Goal: Information Seeking & Learning: Learn about a topic

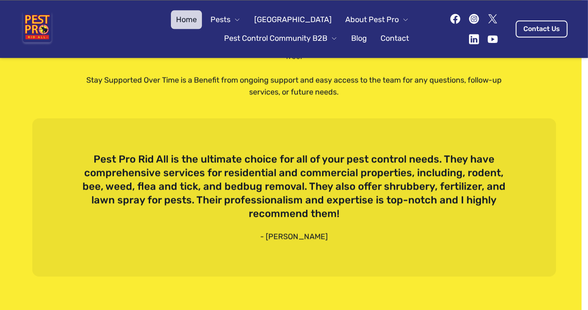
scroll to position [2027, 0]
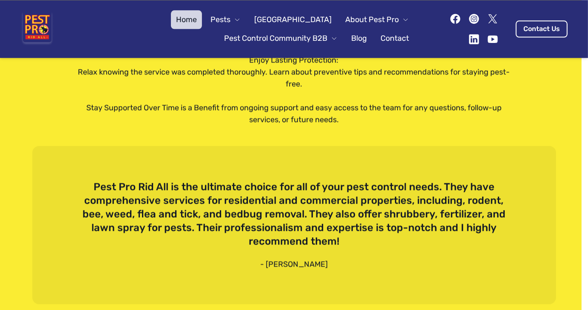
click at [246, 16] on button "Pests" at bounding box center [225, 19] width 40 height 19
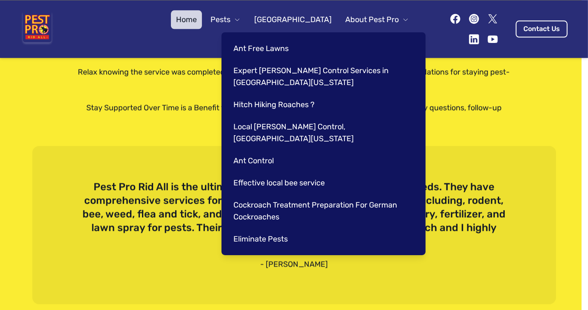
click at [83, 49] on div "Home Pests [GEOGRAPHIC_DATA] About Pest Pro Pest Control Community B2B Blog Con…" at bounding box center [294, 29] width 588 height 58
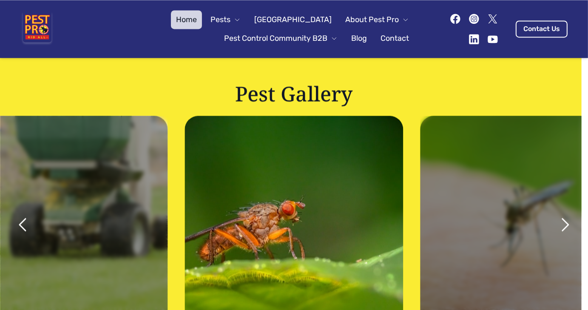
scroll to position [1475, 0]
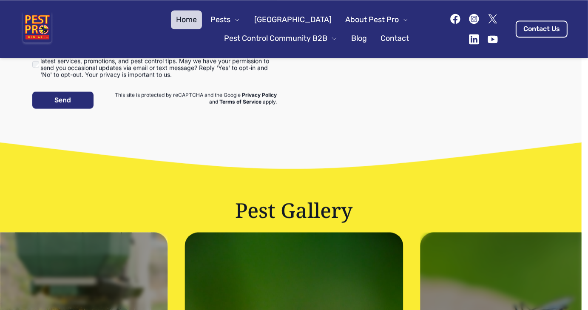
click at [294, 19] on link "[GEOGRAPHIC_DATA]" at bounding box center [293, 19] width 88 height 19
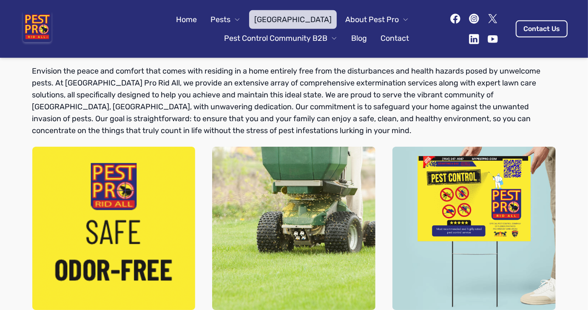
scroll to position [441, 0]
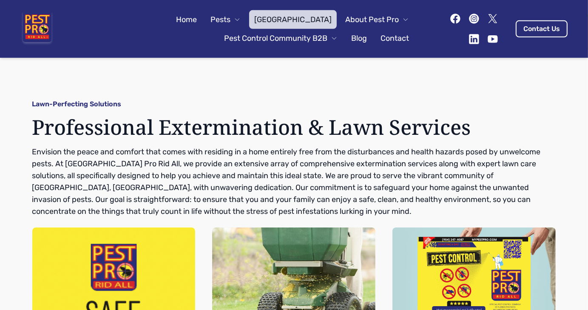
click at [449, 23] on icon at bounding box center [455, 19] width 12 height 12
click at [349, 37] on link "Blog" at bounding box center [359, 38] width 26 height 19
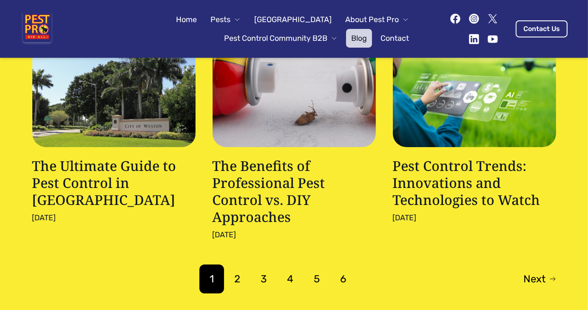
scroll to position [476, 0]
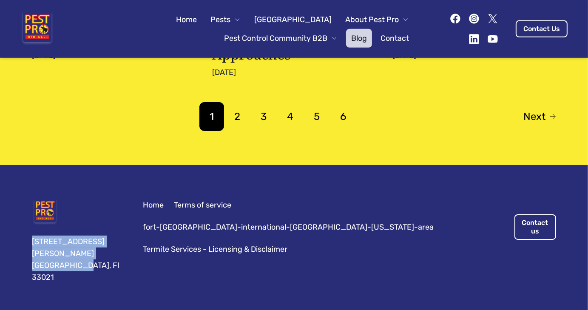
drag, startPoint x: 80, startPoint y: 249, endPoint x: 28, endPoint y: 221, distance: 59.3
click at [28, 221] on div "[STREET_ADDRESS][PERSON_NAME] Home Terms of service fort-[GEOGRAPHIC_DATA]-inte…" at bounding box center [294, 241] width 544 height 152
click at [230, 18] on span "Pests" at bounding box center [220, 20] width 20 height 12
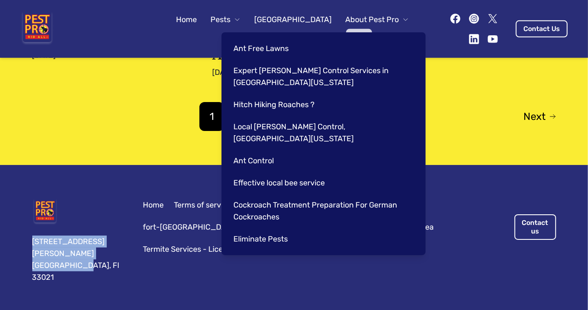
click at [351, 73] on link "Expert [PERSON_NAME] Control Services in [GEOGRAPHIC_DATA][US_STATE]" at bounding box center [321, 76] width 187 height 31
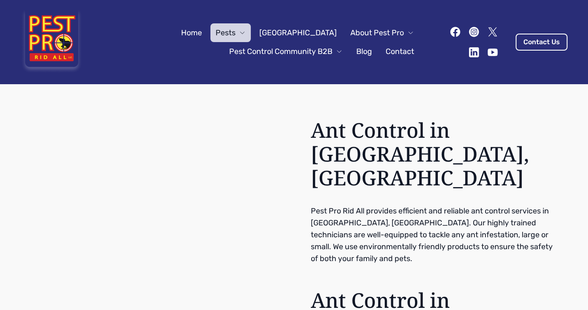
click at [205, 27] on link "Home" at bounding box center [191, 32] width 31 height 19
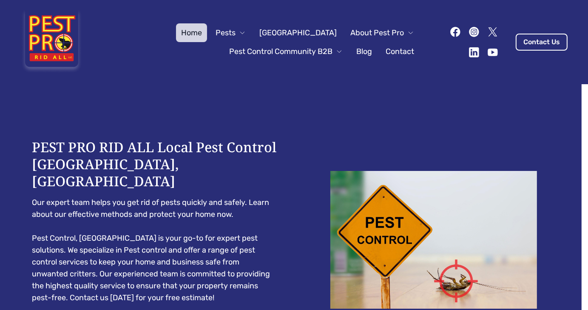
click at [287, 54] on span "Pest Control Community B2B" at bounding box center [280, 51] width 103 height 12
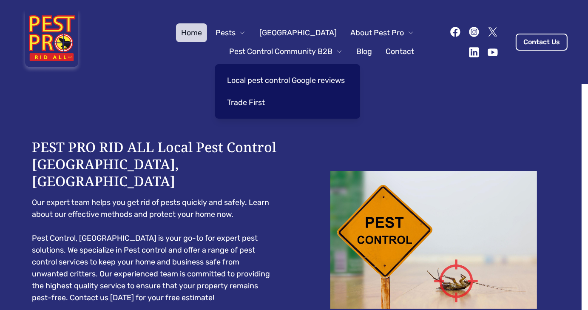
click at [274, 80] on link "Local pest control Google reviews" at bounding box center [286, 80] width 128 height 19
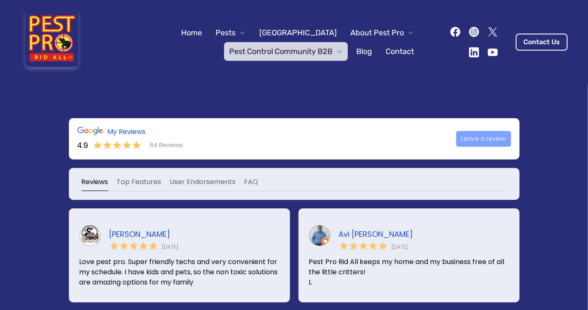
click at [301, 47] on span "Pest Control Community B2B" at bounding box center [280, 51] width 103 height 12
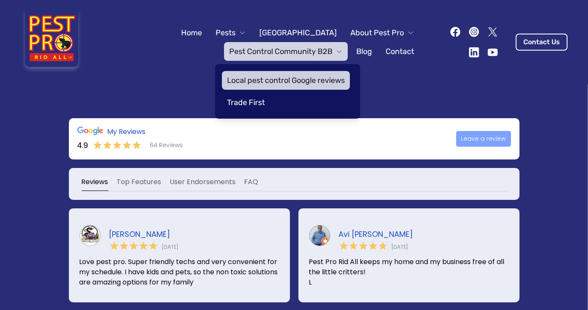
click at [247, 99] on link "Trade First" at bounding box center [286, 102] width 128 height 19
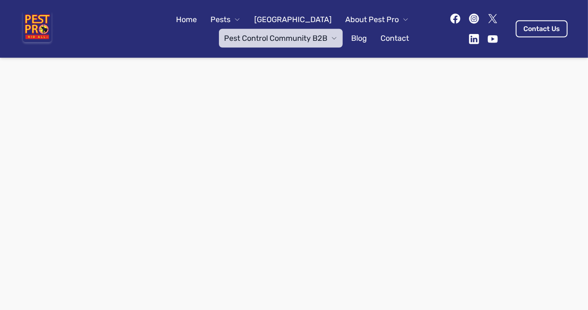
scroll to position [653, 0]
click at [379, 22] on span "About Pest Pro" at bounding box center [372, 20] width 54 height 12
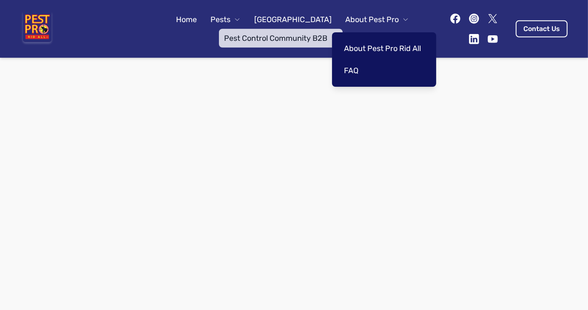
click at [378, 52] on link "About Pest Pro Rid All" at bounding box center [382, 48] width 87 height 19
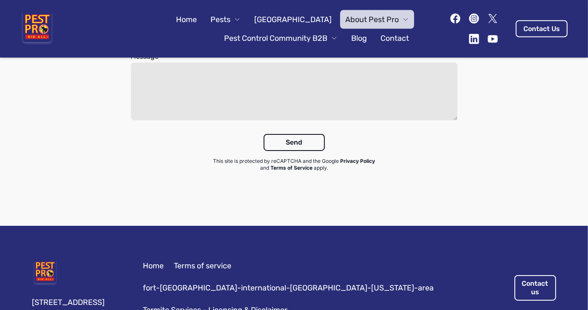
scroll to position [1482, 0]
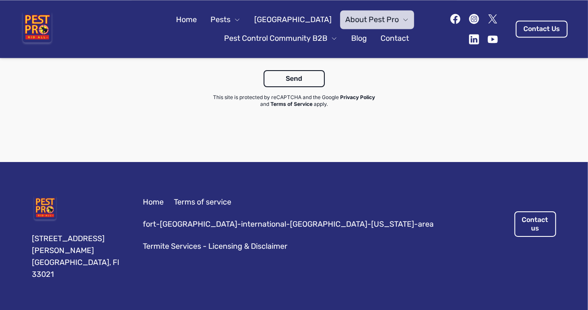
click at [331, 218] on link "fort-[GEOGRAPHIC_DATA]-international-[GEOGRAPHIC_DATA]-[US_STATE]-area" at bounding box center [288, 224] width 291 height 12
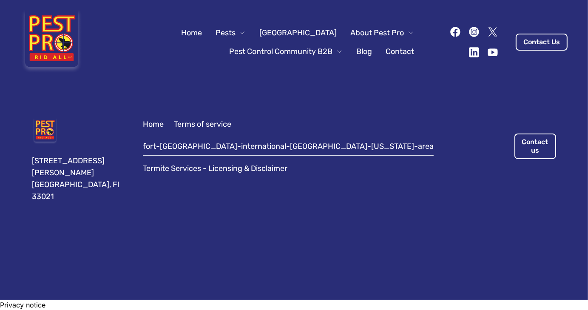
click at [235, 33] on span "Pests" at bounding box center [225, 33] width 20 height 12
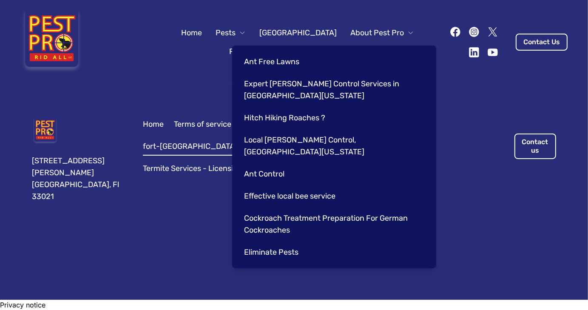
click at [290, 116] on link "Hitch Hiking Roaches ?" at bounding box center [332, 117] width 187 height 19
